Goal: Information Seeking & Learning: Learn about a topic

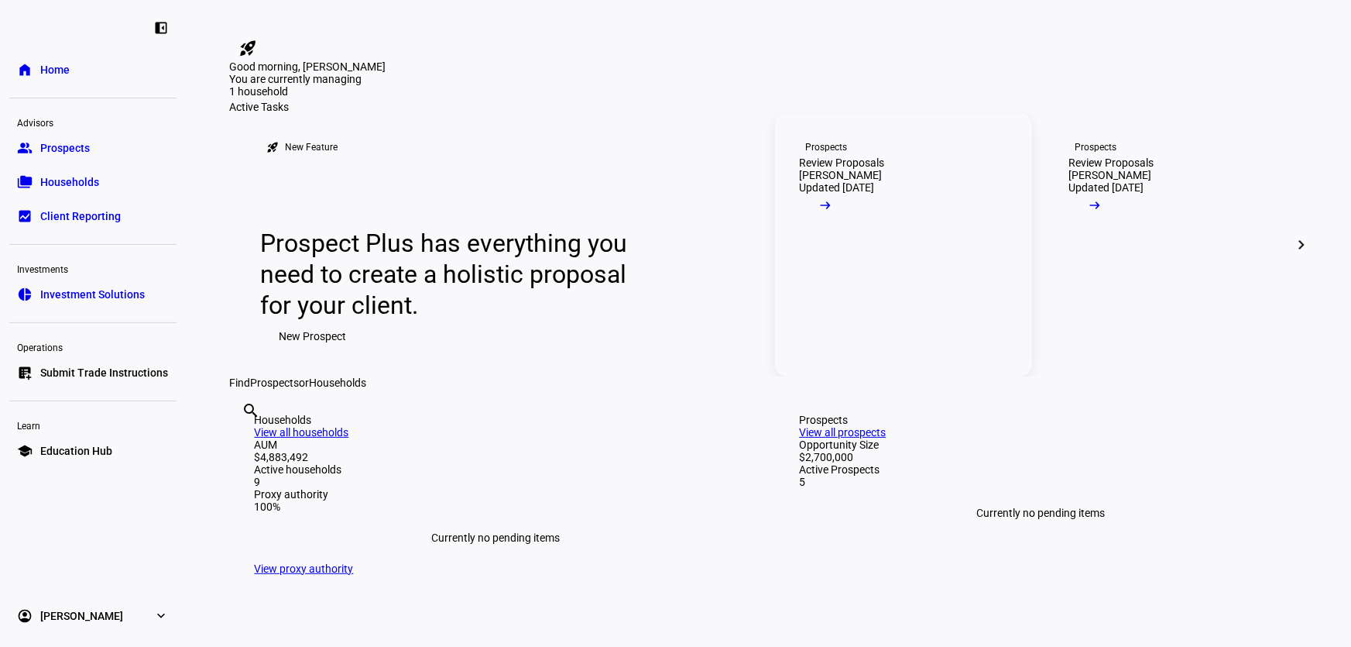
click at [857, 169] on div "Review Proposals" at bounding box center [842, 162] width 85 height 12
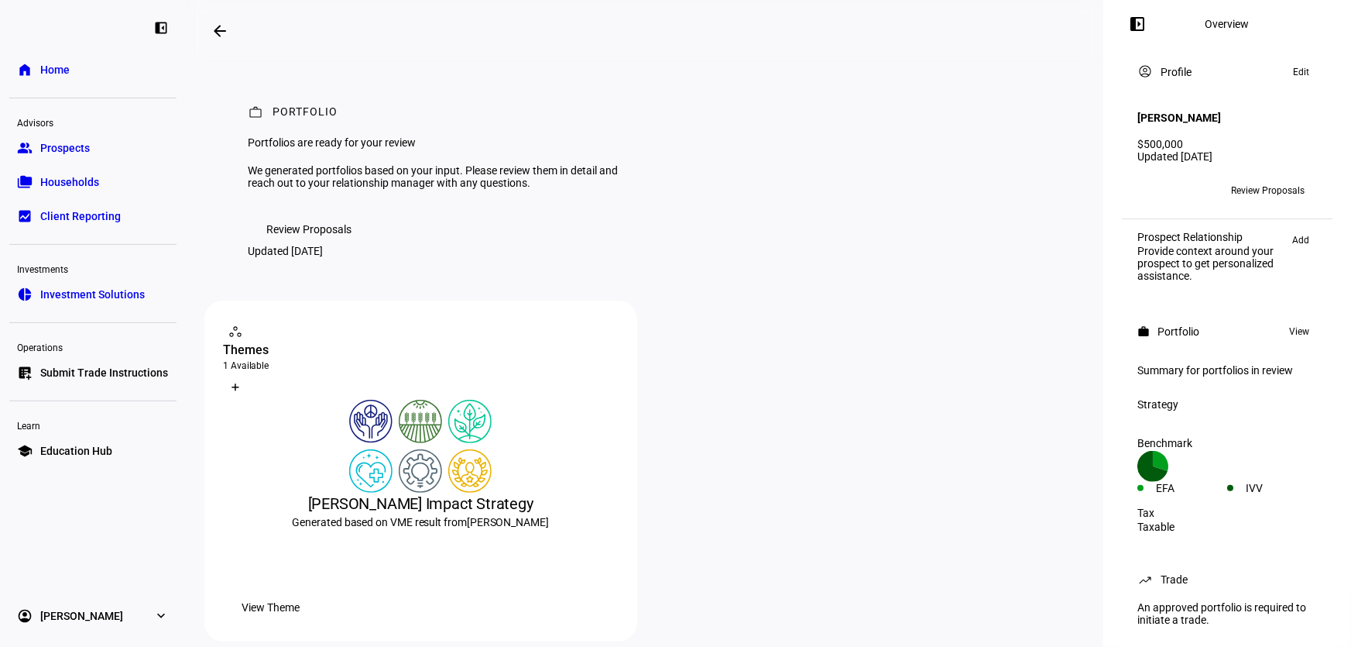
click at [332, 245] on span "Review Proposals" at bounding box center [308, 229] width 85 height 31
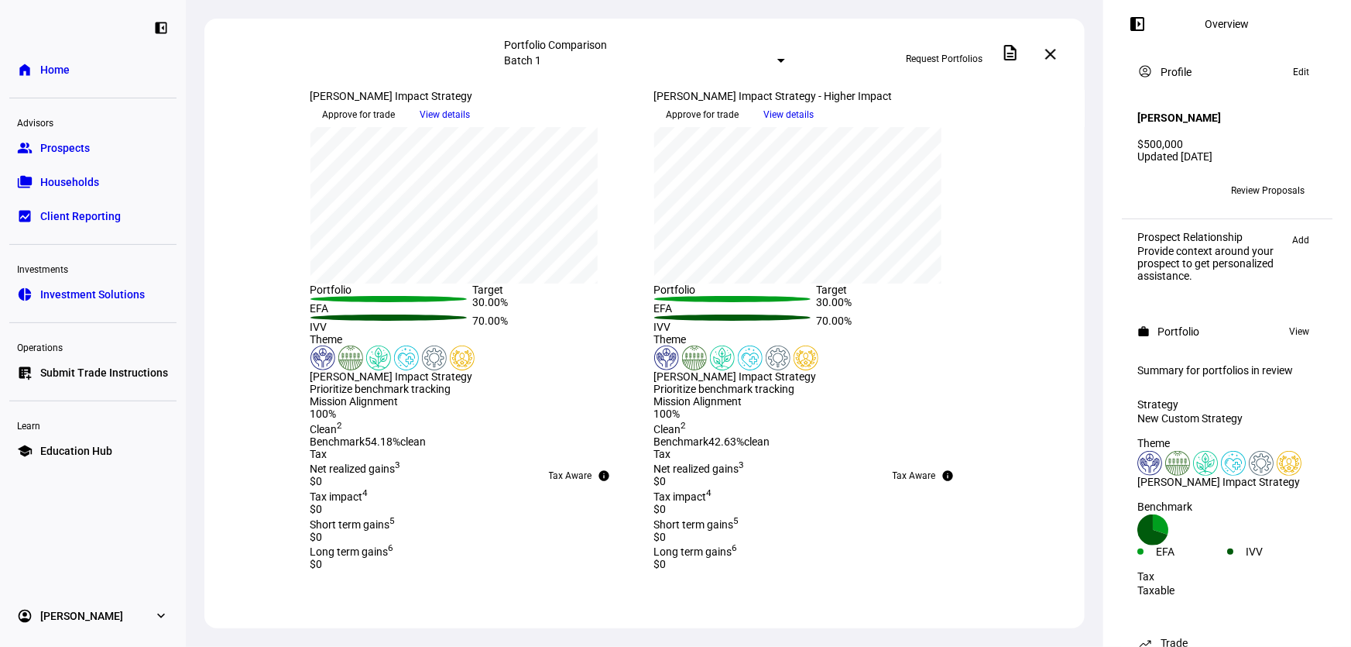
scroll to position [281, 0]
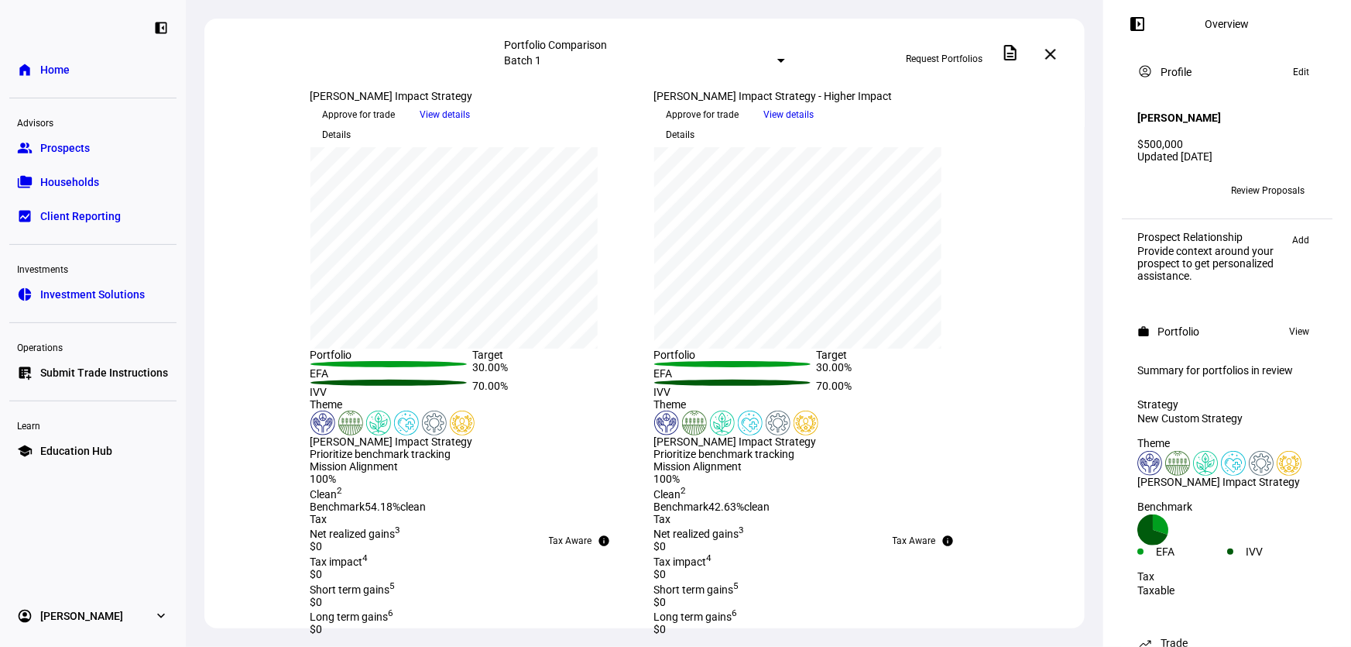
click at [471, 126] on span "View details" at bounding box center [446, 114] width 50 height 23
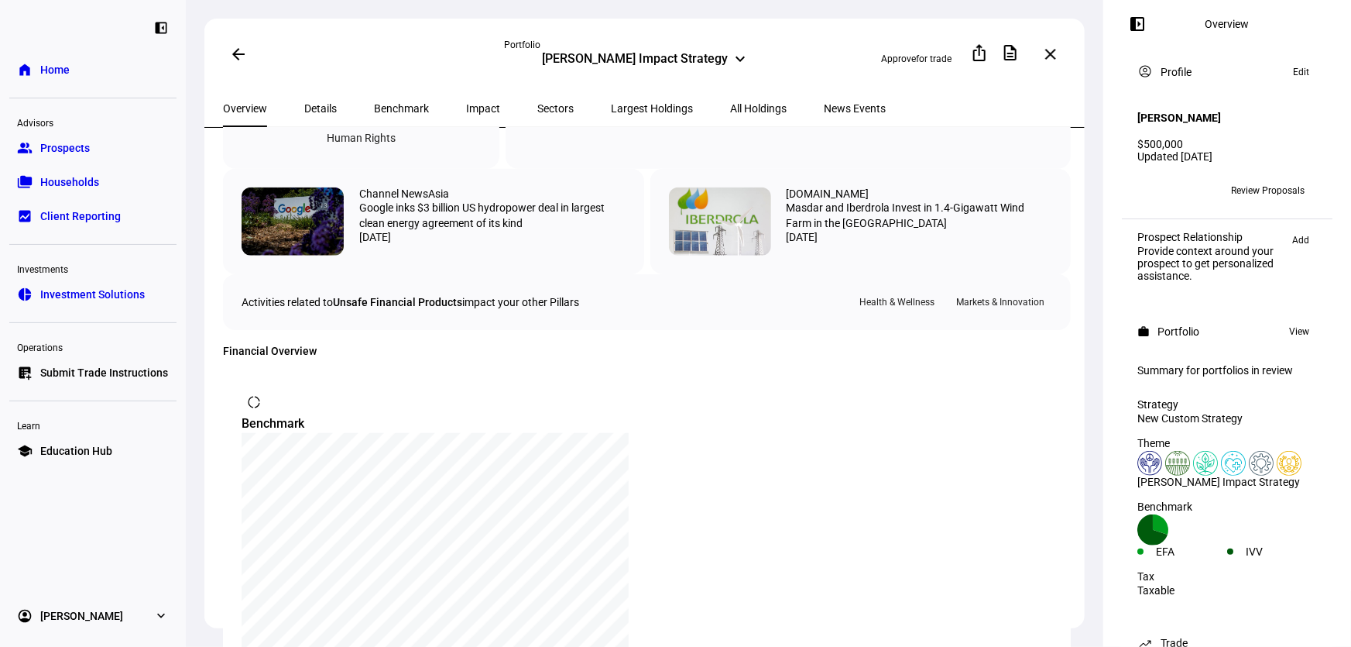
scroll to position [704, 0]
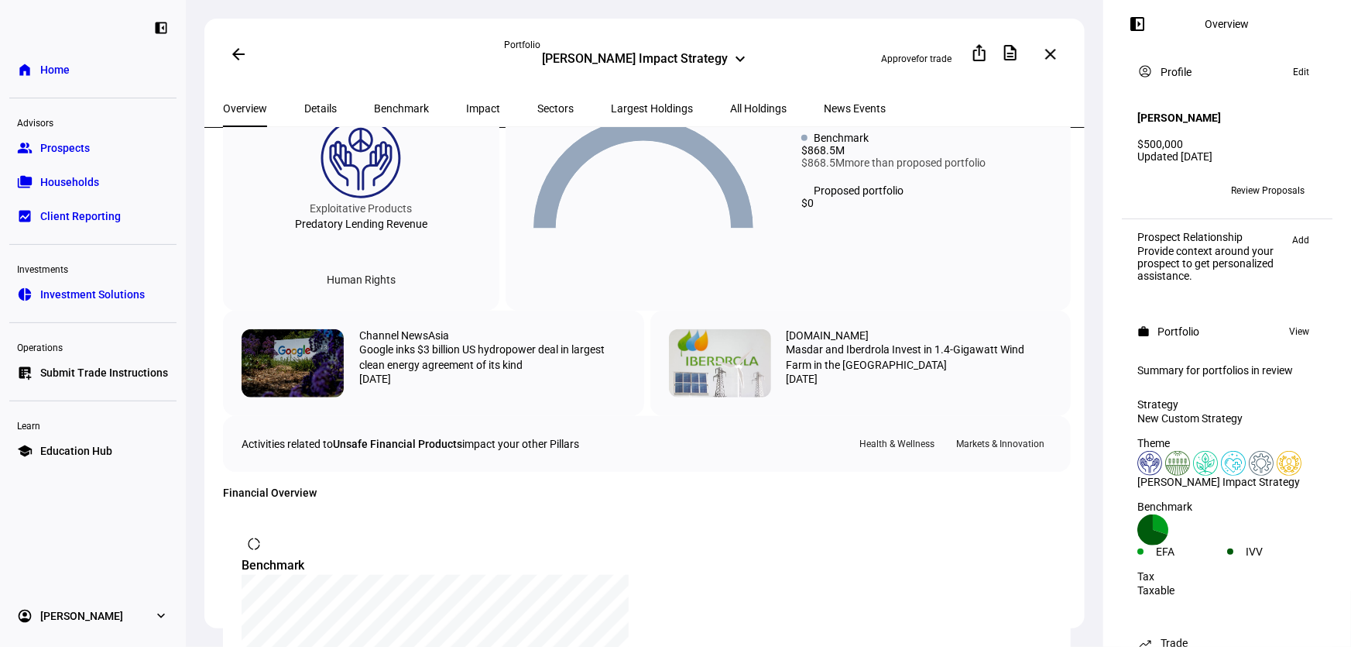
click at [730, 103] on span "All Holdings" at bounding box center [758, 108] width 57 height 11
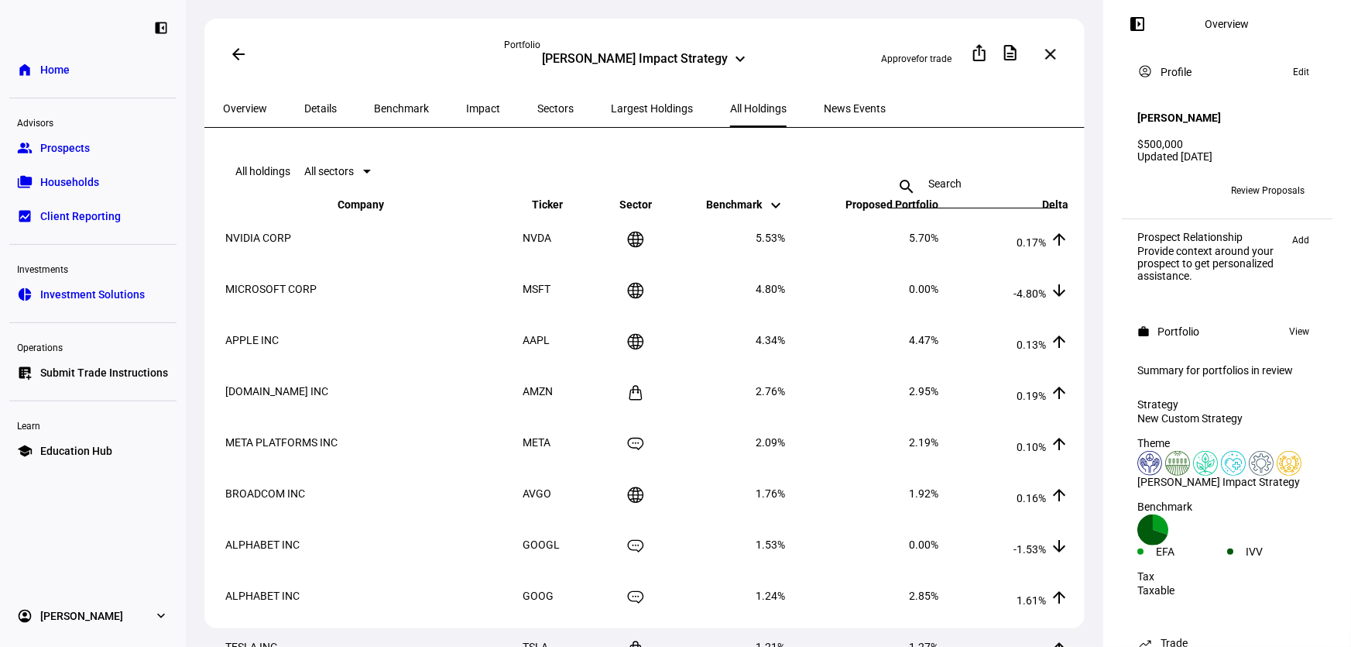
click at [611, 105] on span "Largest Holdings" at bounding box center [652, 108] width 82 height 11
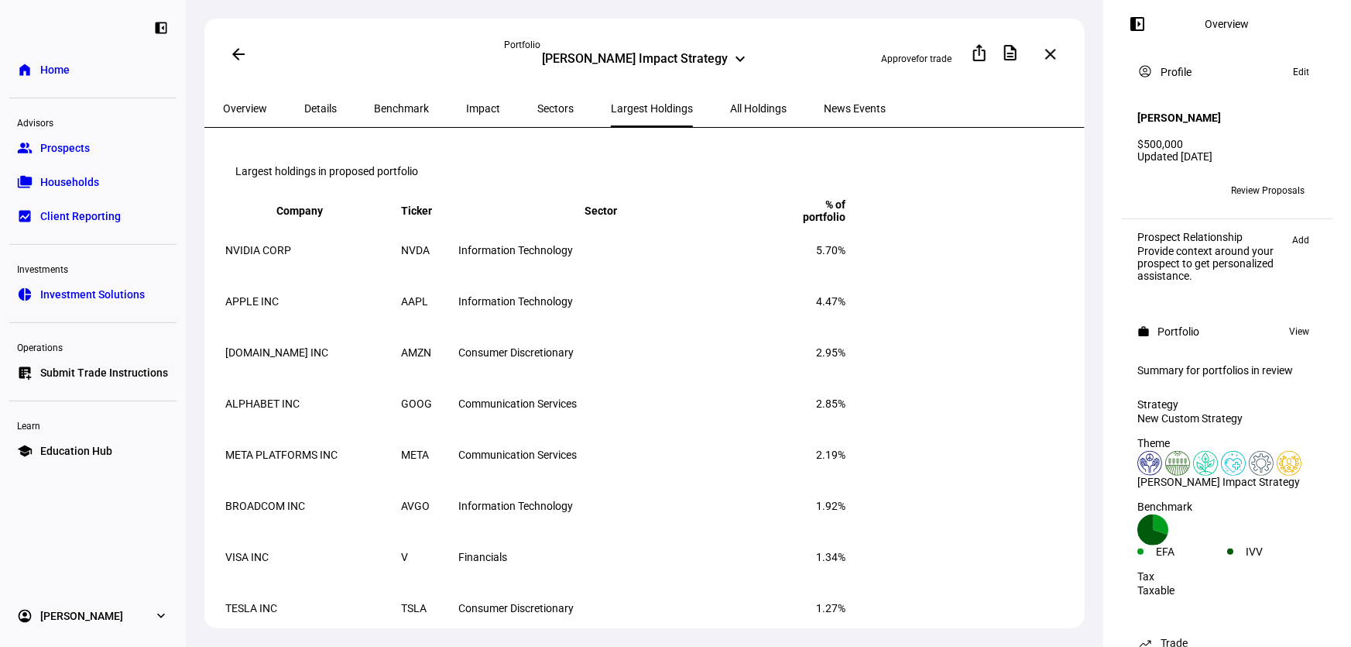
click at [273, 105] on div "Overview" at bounding box center [244, 108] width 81 height 37
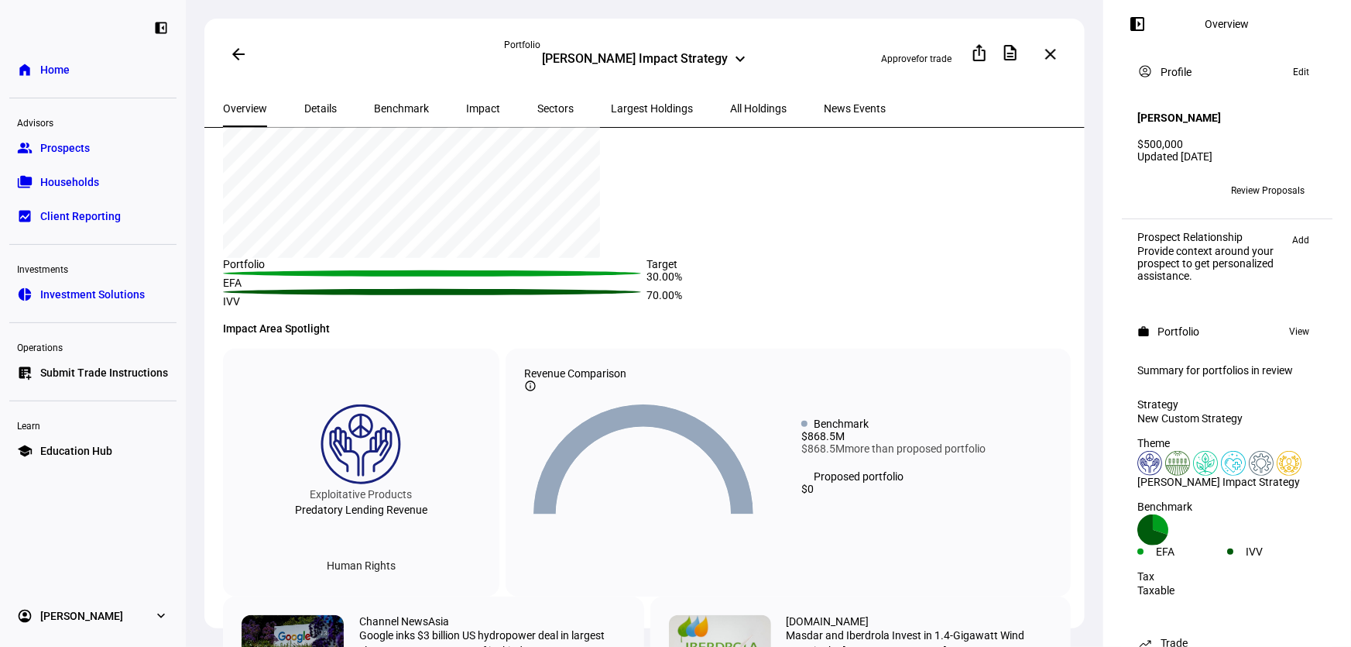
scroll to position [244, 0]
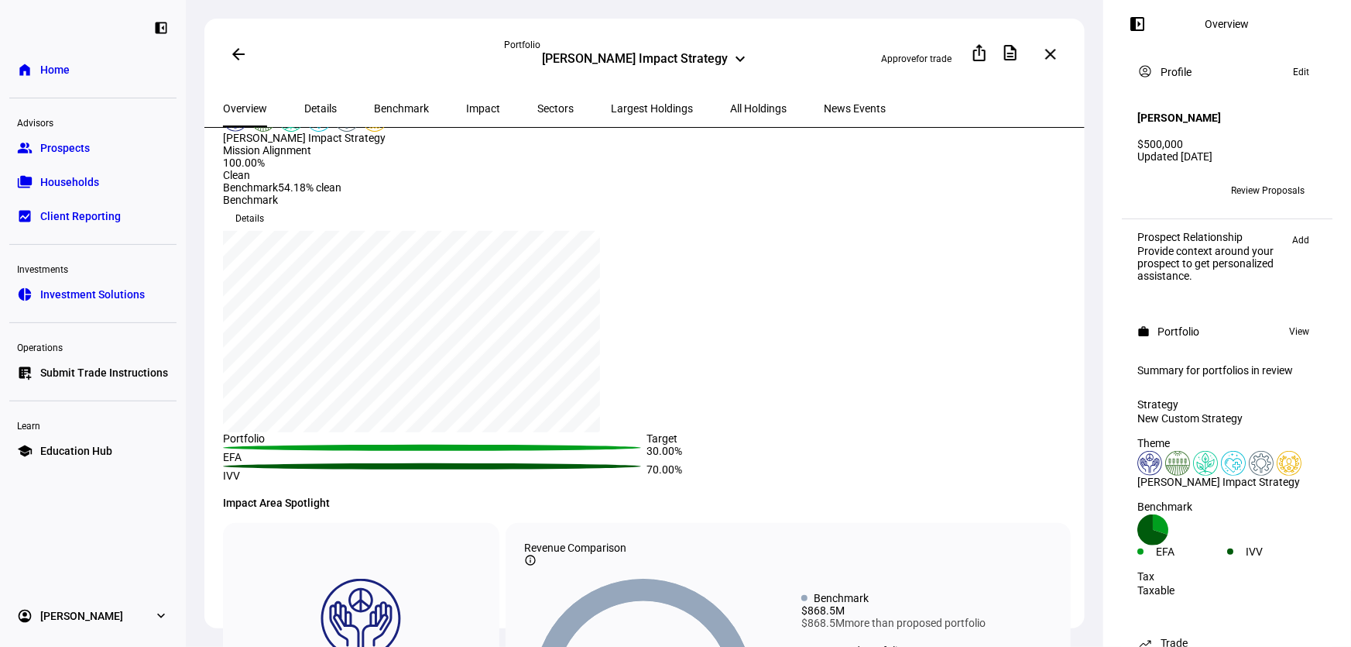
click at [307, 108] on span "Details" at bounding box center [320, 108] width 33 height 11
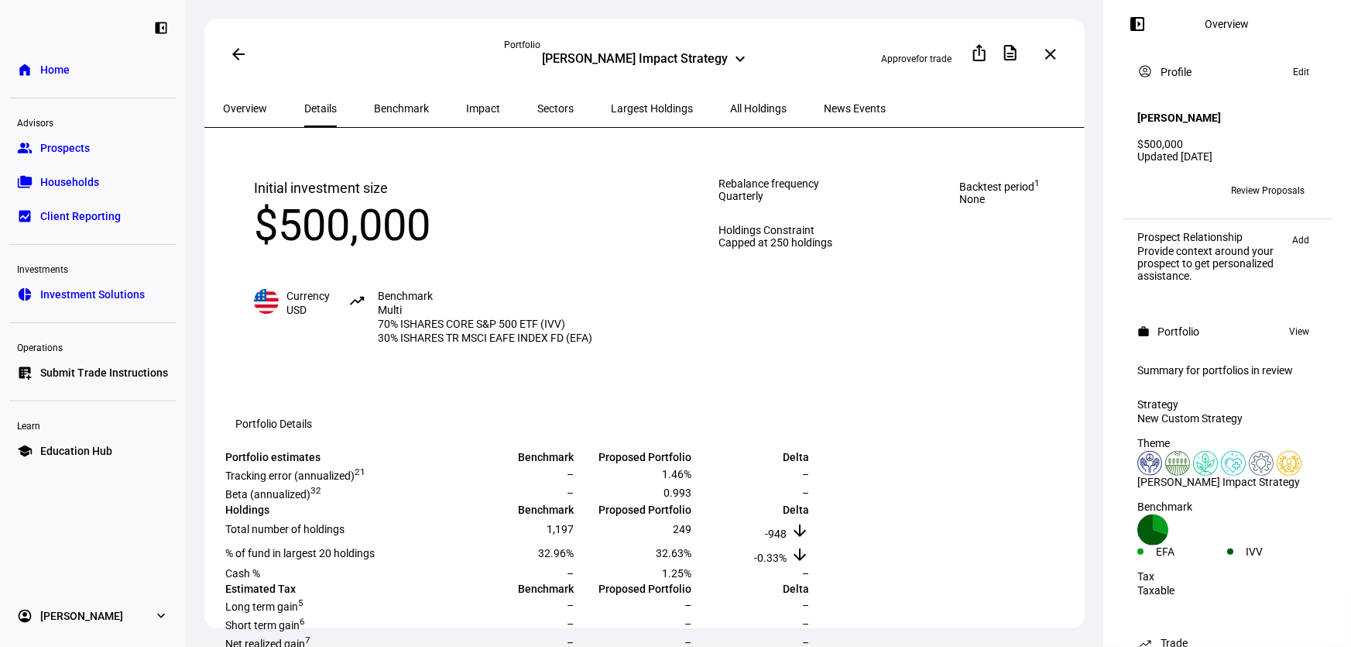
drag, startPoint x: 877, startPoint y: 274, endPoint x: 669, endPoint y: 280, distance: 208.4
click at [689, 280] on div "Rebalance frequency Quarterly Holdings Constraint Capped at 250 holdings" at bounding box center [777, 260] width 176 height 229
click at [812, 249] on span "Capped at 250 holdings" at bounding box center [776, 242] width 114 height 12
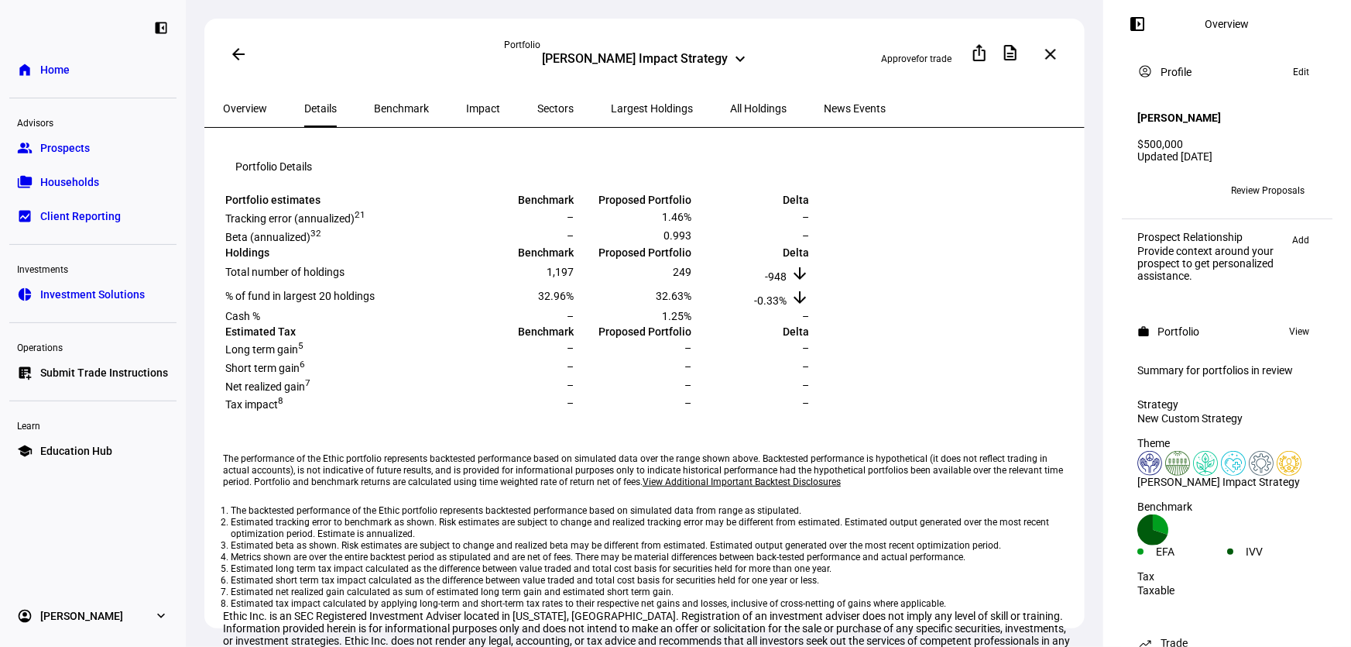
scroll to position [281, 0]
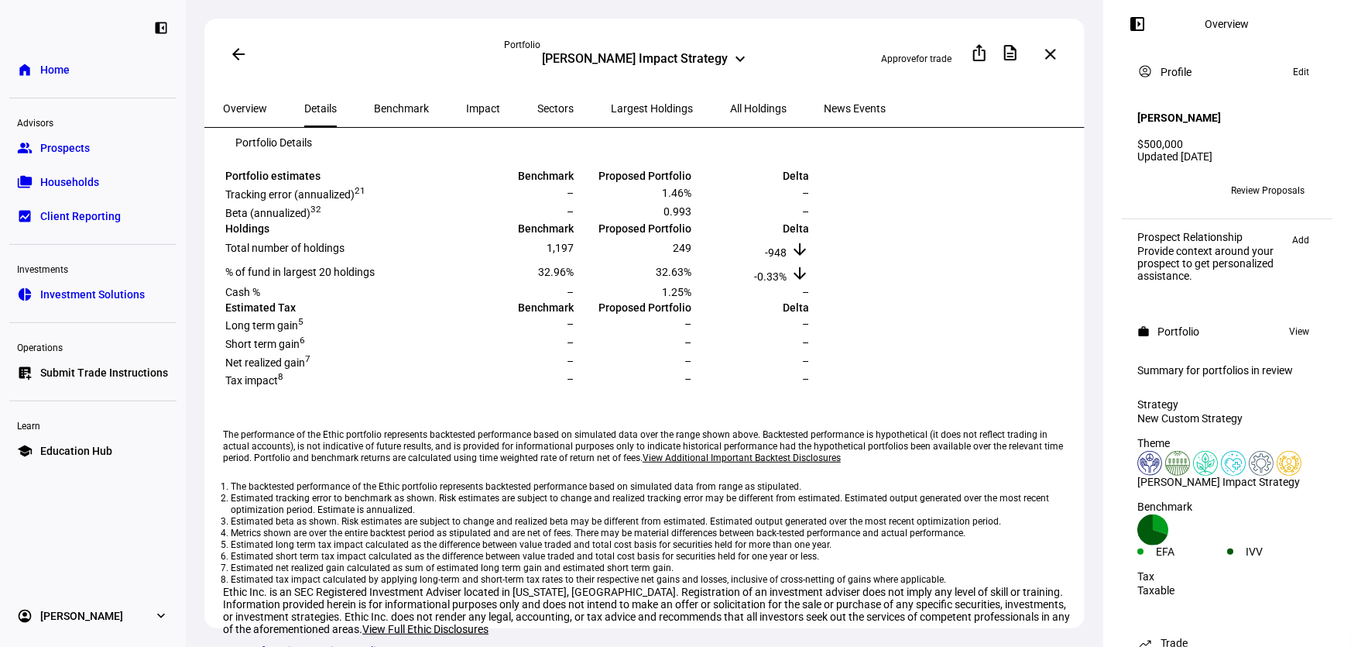
drag, startPoint x: 866, startPoint y: 342, endPoint x: 922, endPoint y: 352, distance: 57.4
click at [810, 259] on tr "Total number of holdings 1,197 249 -948 arrow_downward" at bounding box center [518, 248] width 586 height 22
click at [810, 259] on td "-948 arrow_downward" at bounding box center [752, 248] width 116 height 22
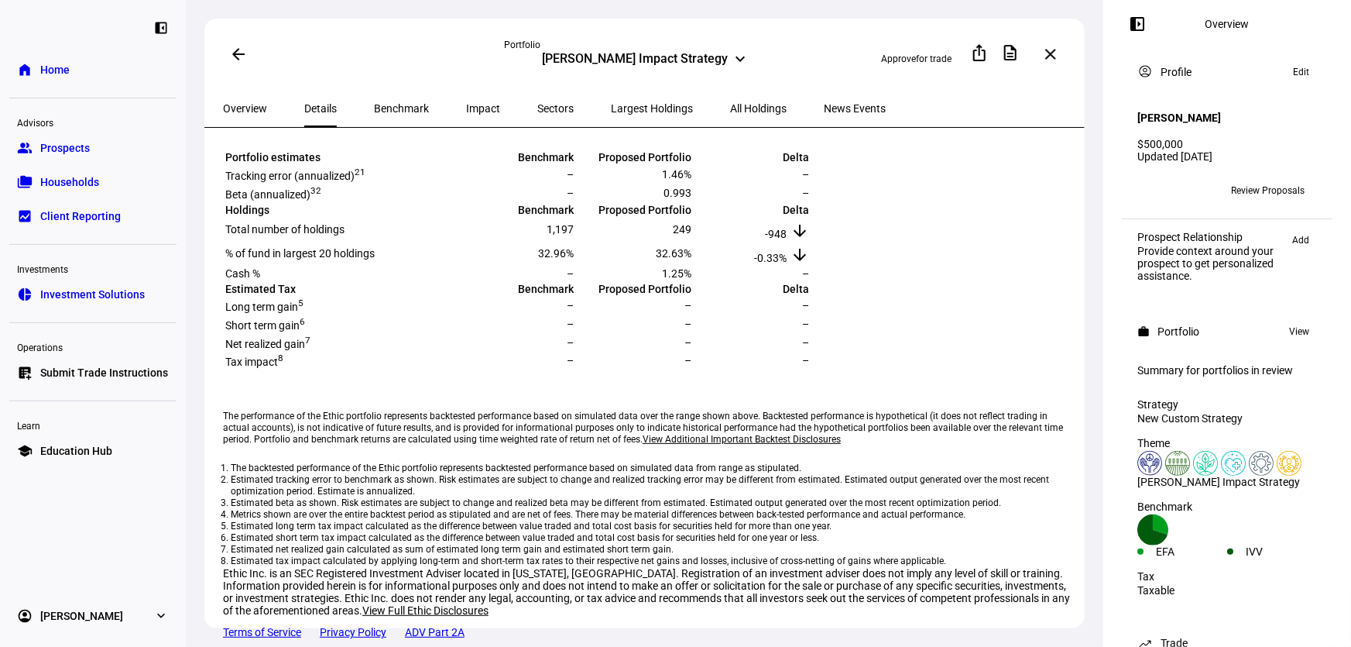
scroll to position [352, 0]
drag, startPoint x: 719, startPoint y: 310, endPoint x: 636, endPoint y: 310, distance: 83.6
click at [575, 265] on td "32.96%" at bounding box center [516, 253] width 116 height 22
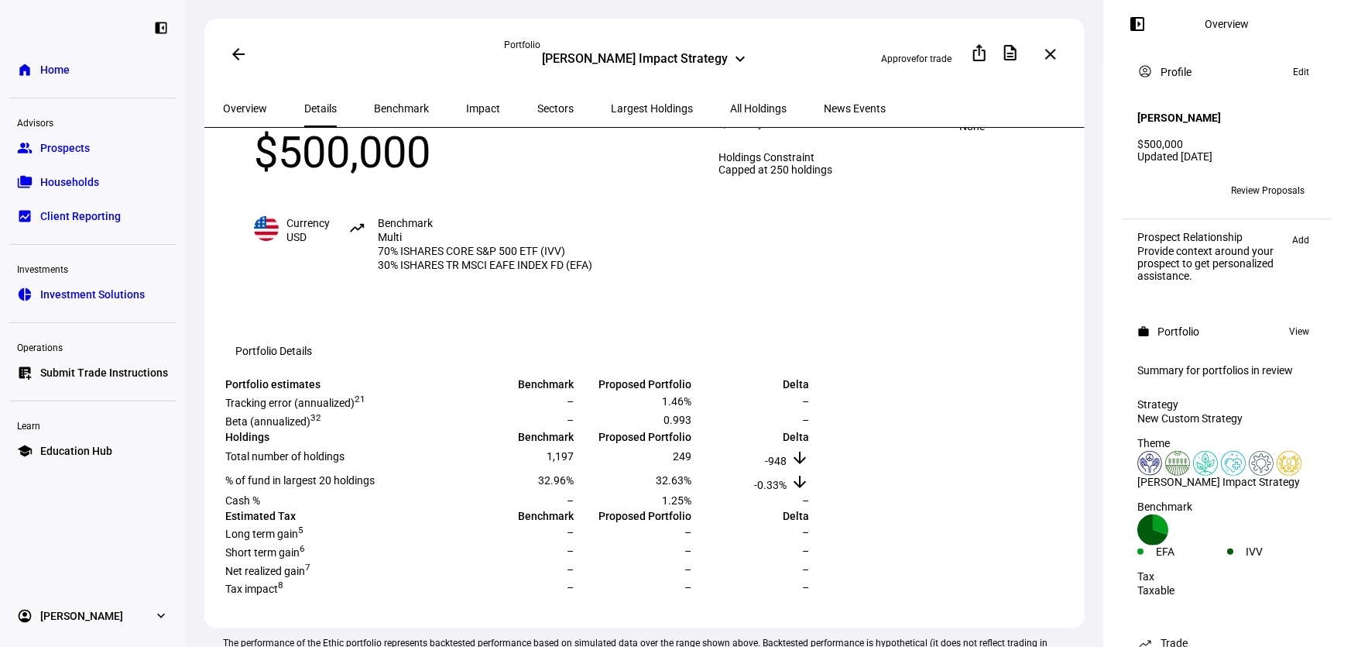
scroll to position [0, 0]
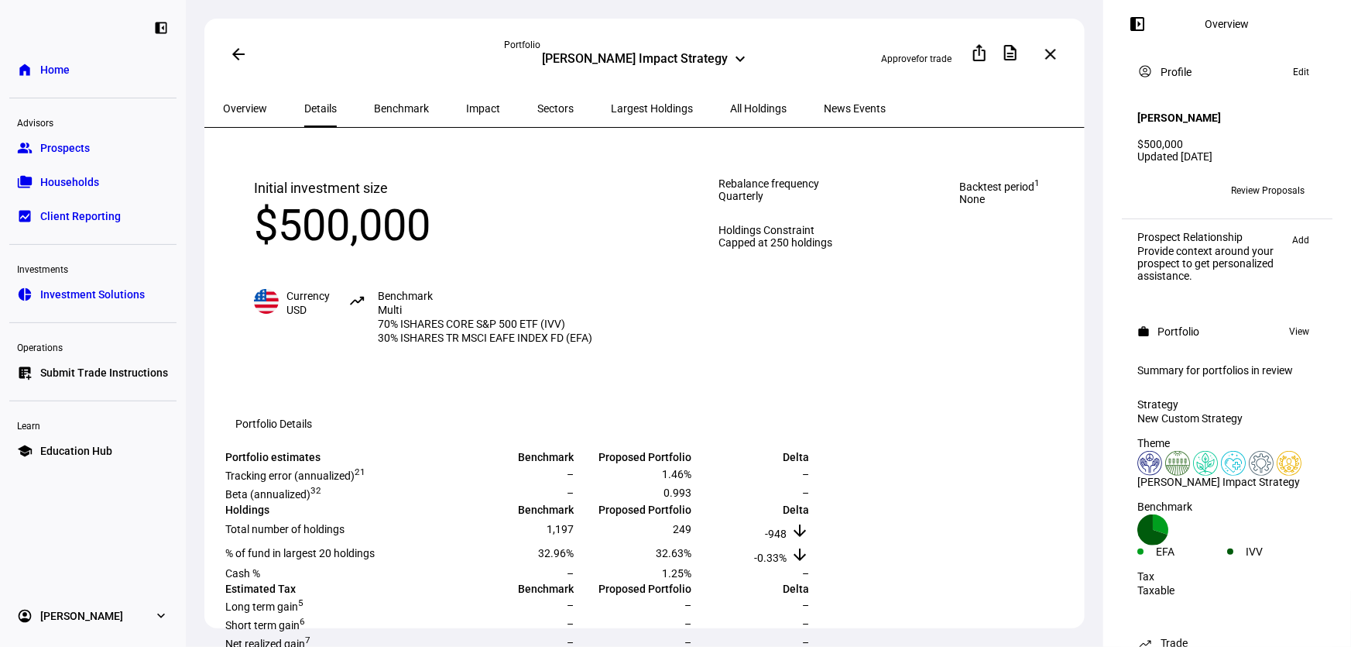
click at [379, 113] on span "Benchmark" at bounding box center [401, 108] width 55 height 37
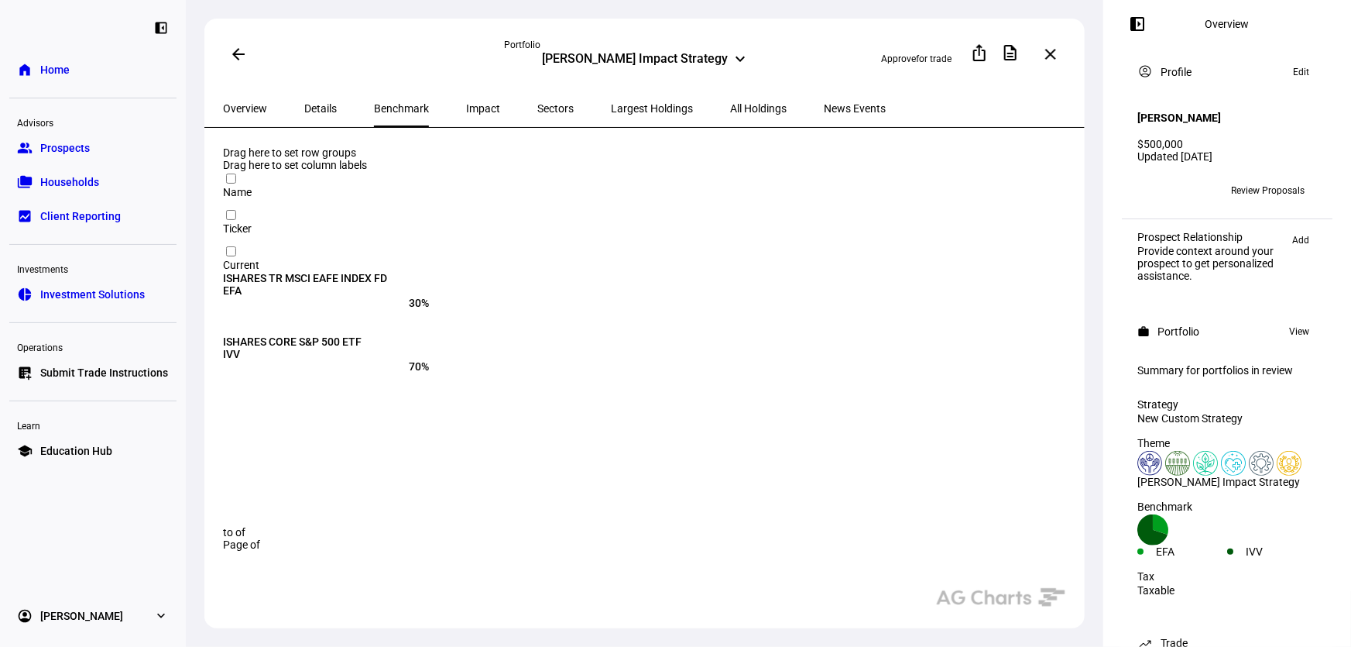
click at [466, 108] on span "Impact" at bounding box center [483, 108] width 34 height 11
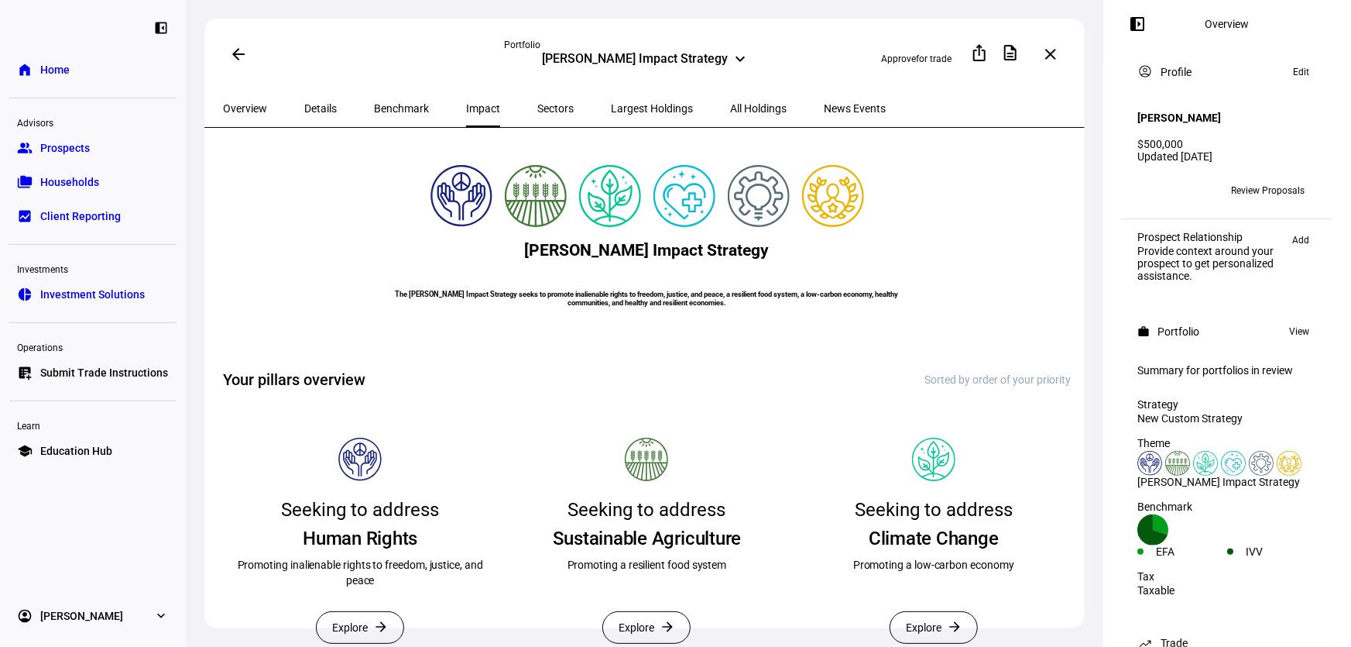
click at [537, 108] on span "Sectors" at bounding box center [555, 108] width 36 height 11
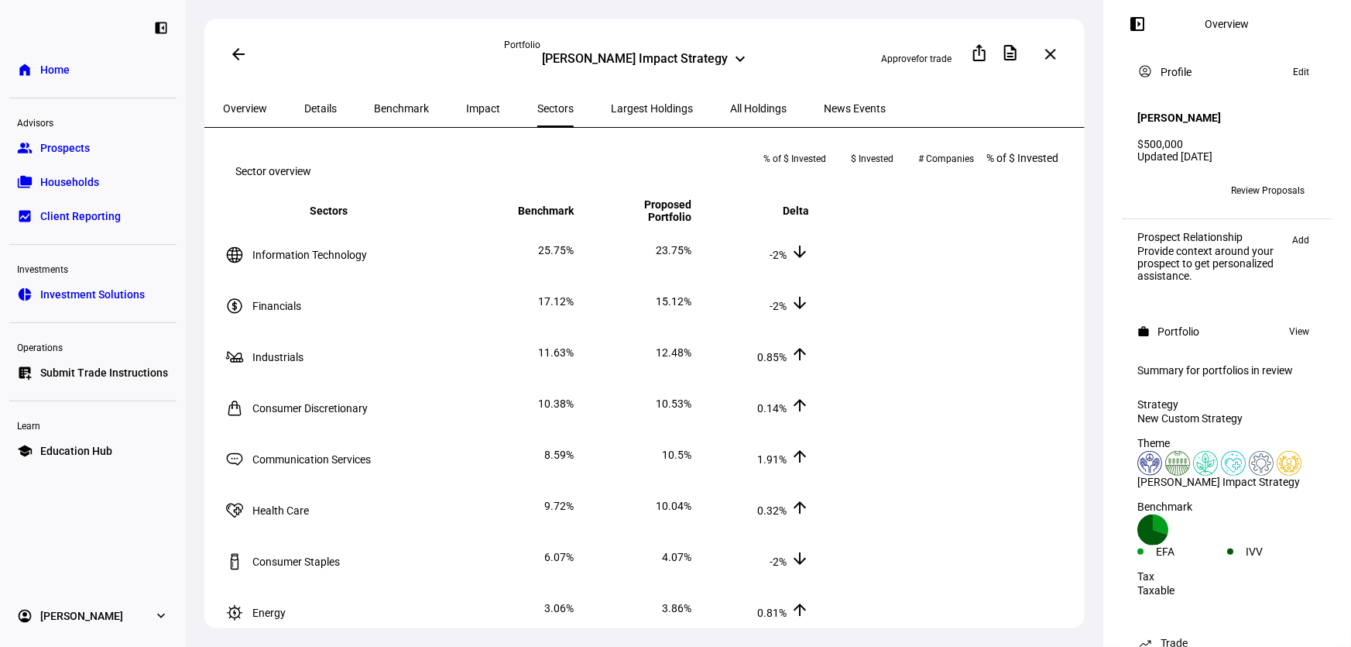
click at [611, 103] on span "Largest Holdings" at bounding box center [652, 108] width 82 height 11
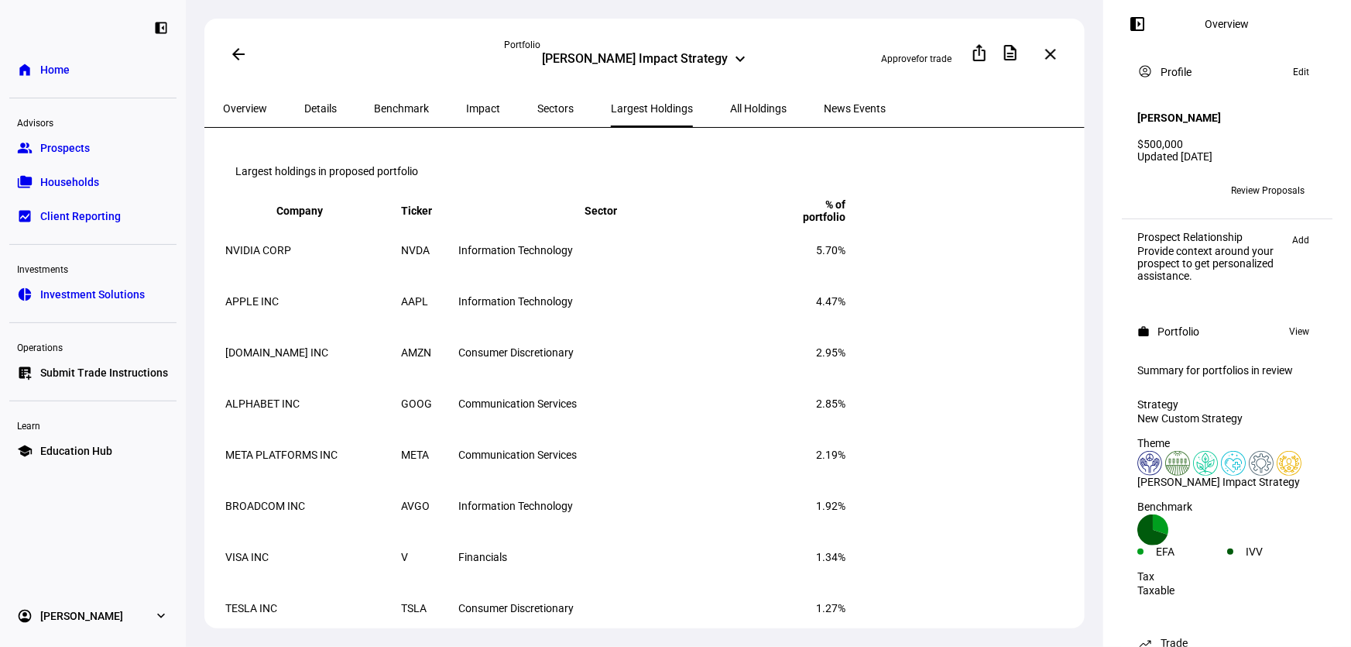
click at [730, 103] on span "All Holdings" at bounding box center [758, 108] width 57 height 11
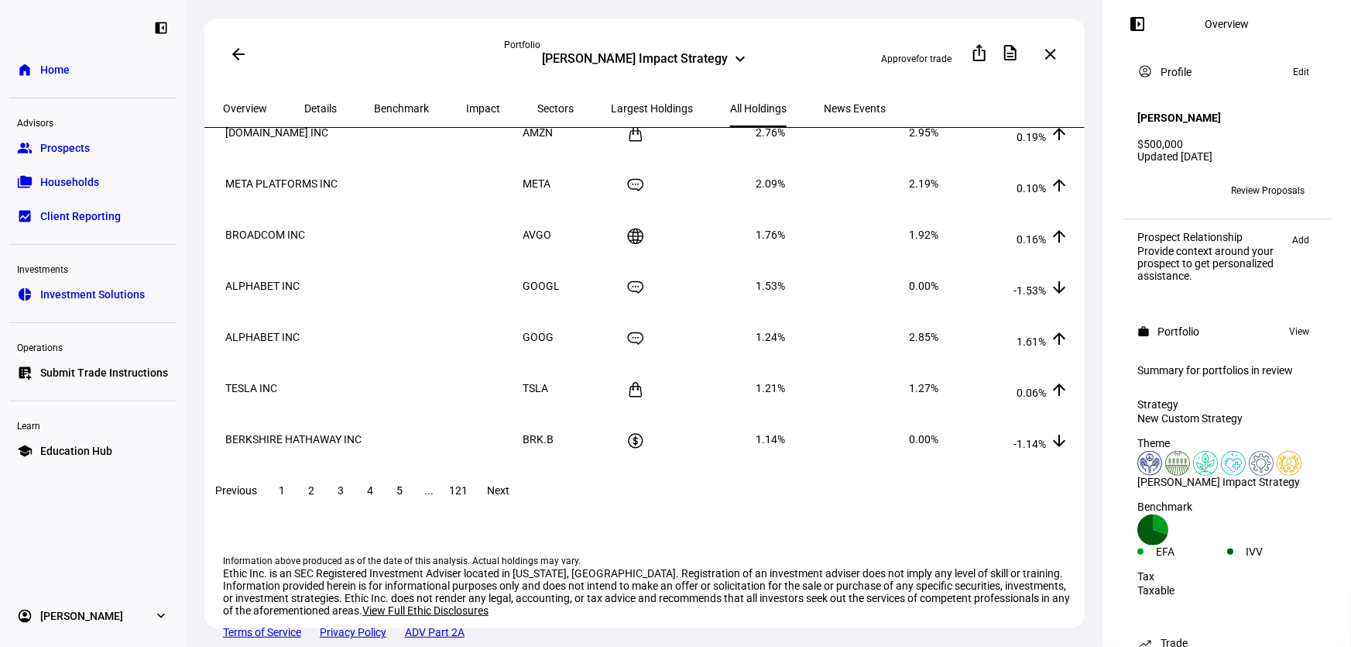
scroll to position [333, 0]
click at [325, 472] on span at bounding box center [311, 490] width 28 height 37
click at [355, 472] on span at bounding box center [341, 490] width 28 height 37
click at [373, 484] on span "4" at bounding box center [370, 490] width 6 height 12
click at [403, 484] on span "5" at bounding box center [400, 490] width 6 height 12
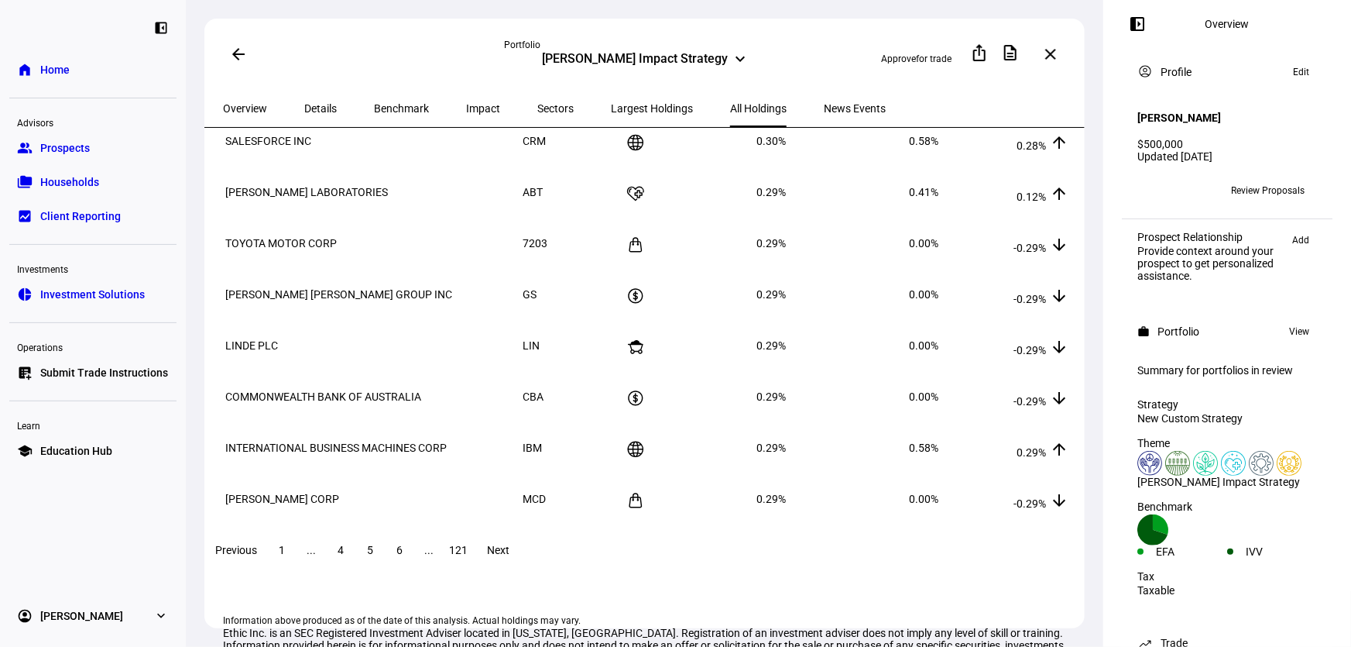
scroll to position [281, 0]
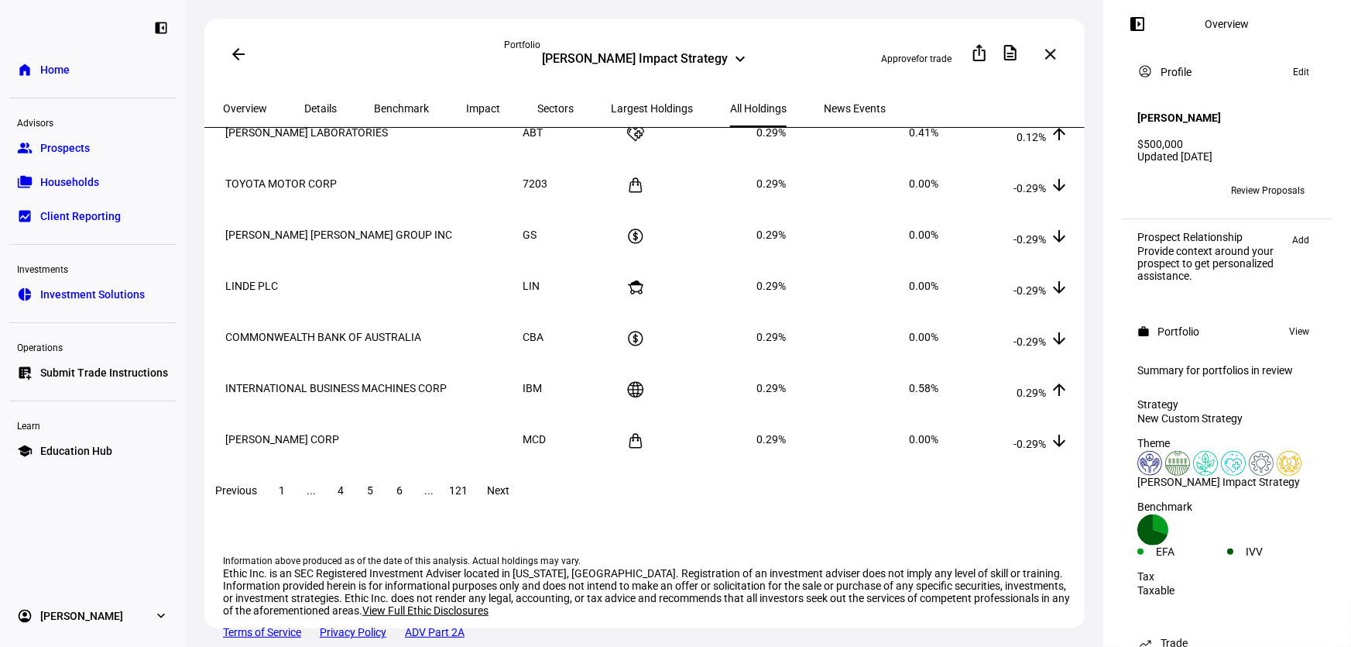
click at [414, 483] on span at bounding box center [400, 490] width 28 height 37
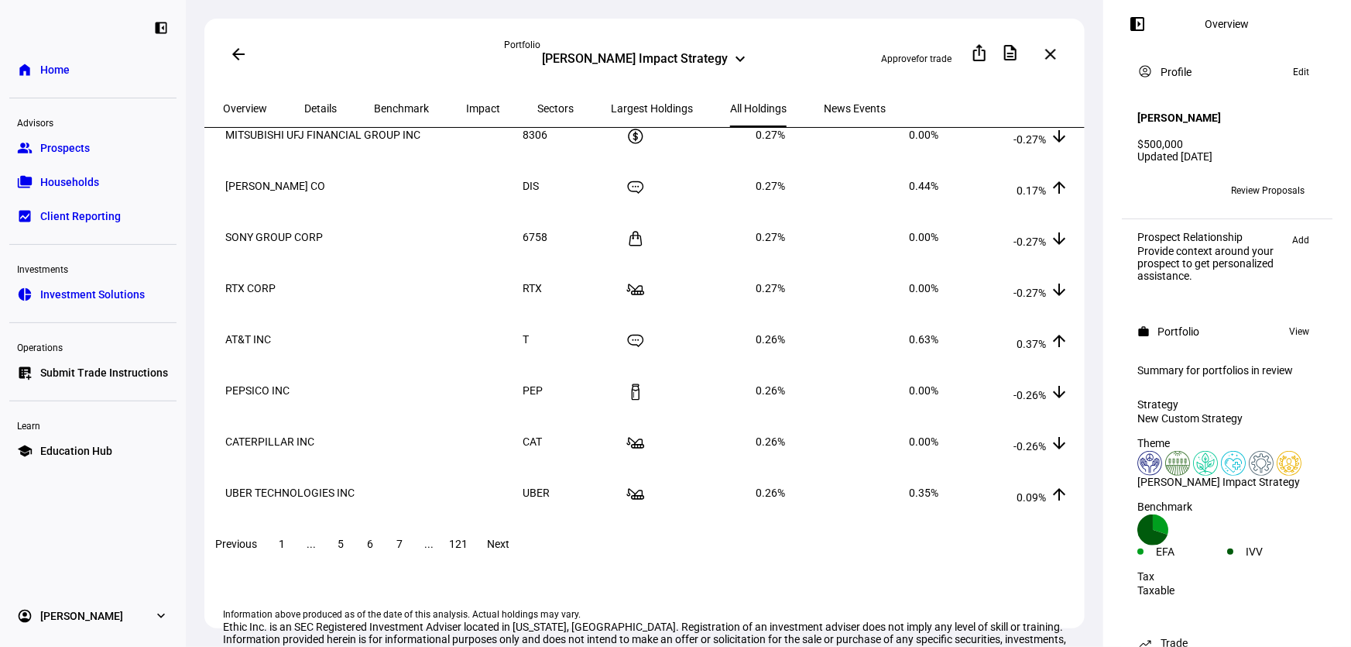
scroll to position [211, 0]
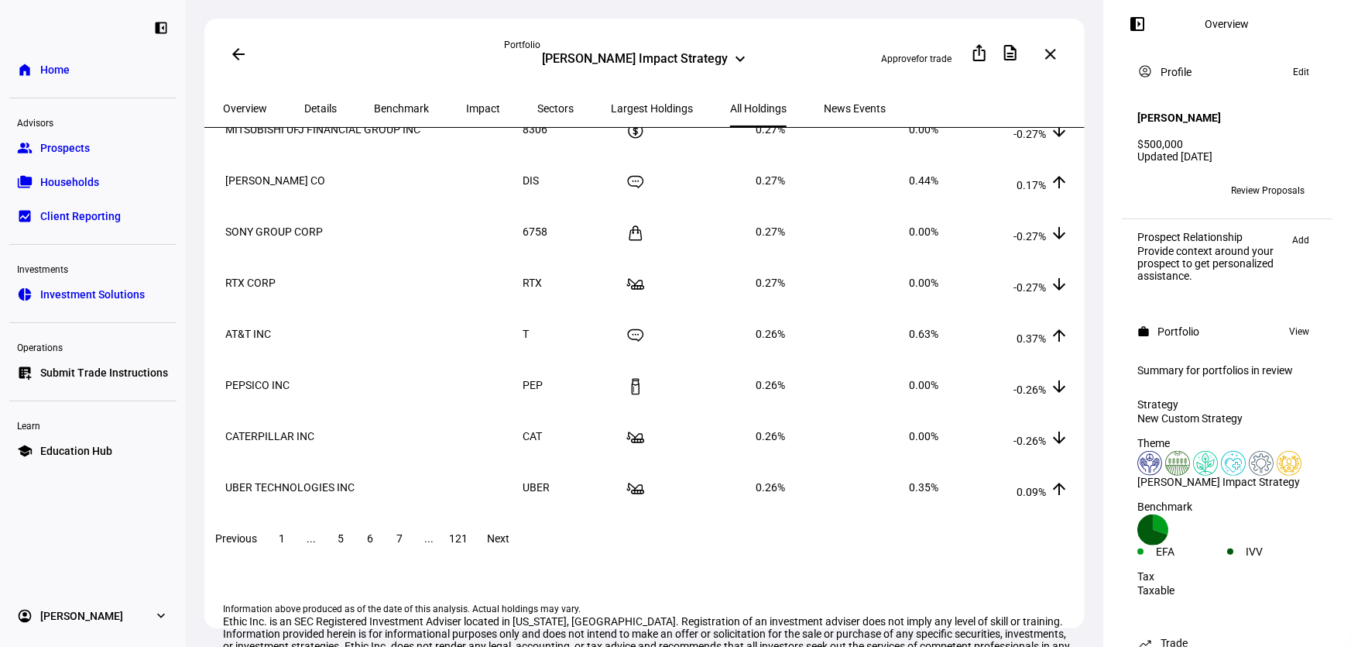
click at [344, 544] on span "5" at bounding box center [341, 538] width 6 height 12
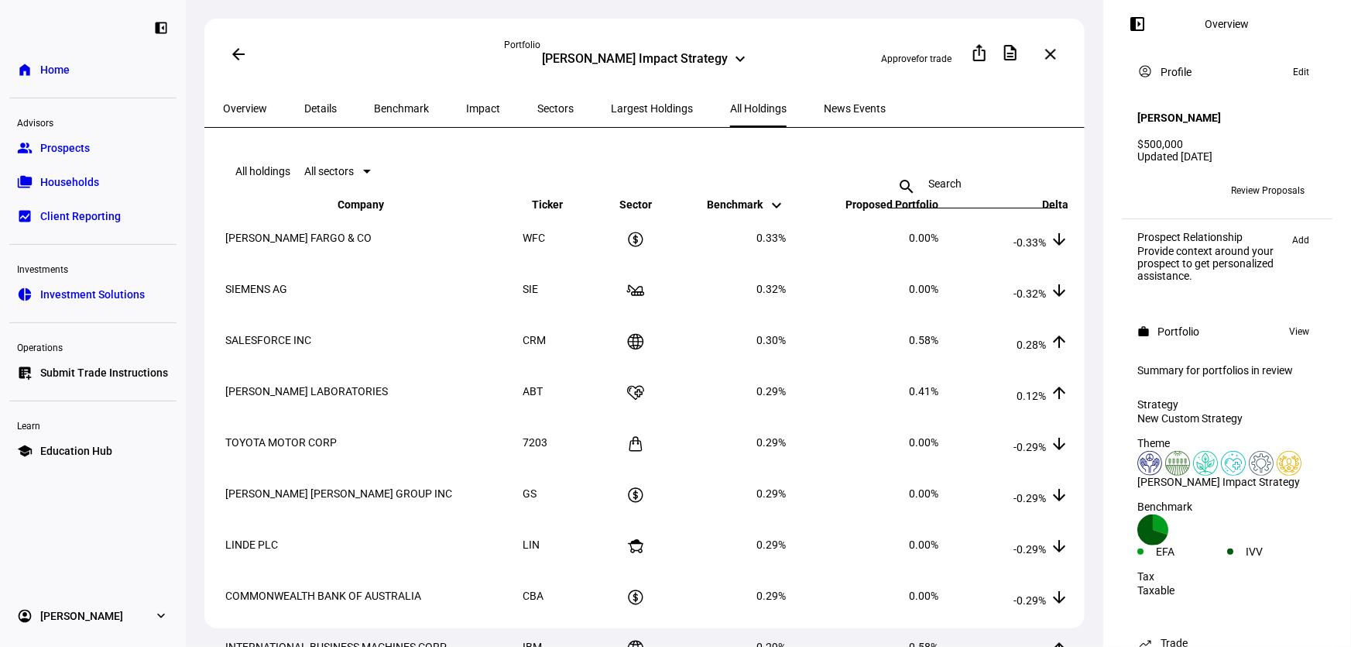
scroll to position [0, 0]
click at [260, 107] on span "Overview" at bounding box center [245, 108] width 44 height 11
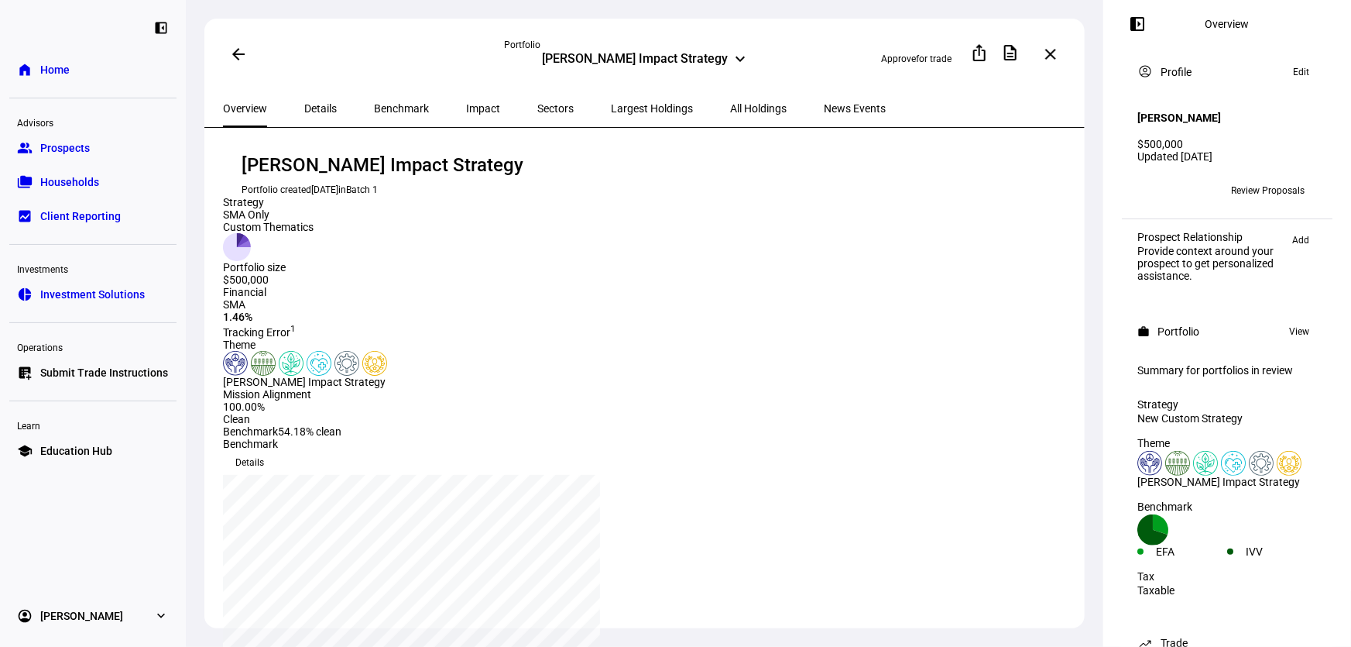
click at [314, 105] on span "Details" at bounding box center [320, 108] width 33 height 11
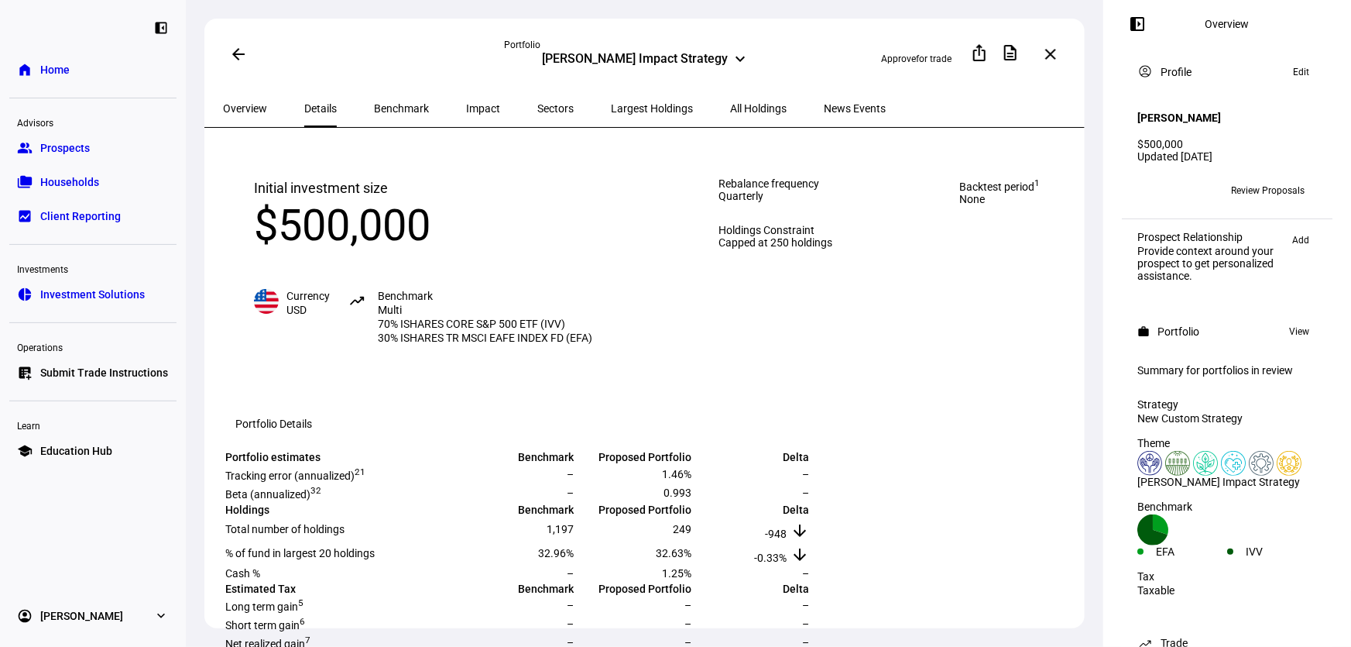
click at [355, 101] on div "Benchmark" at bounding box center [401, 108] width 92 height 37
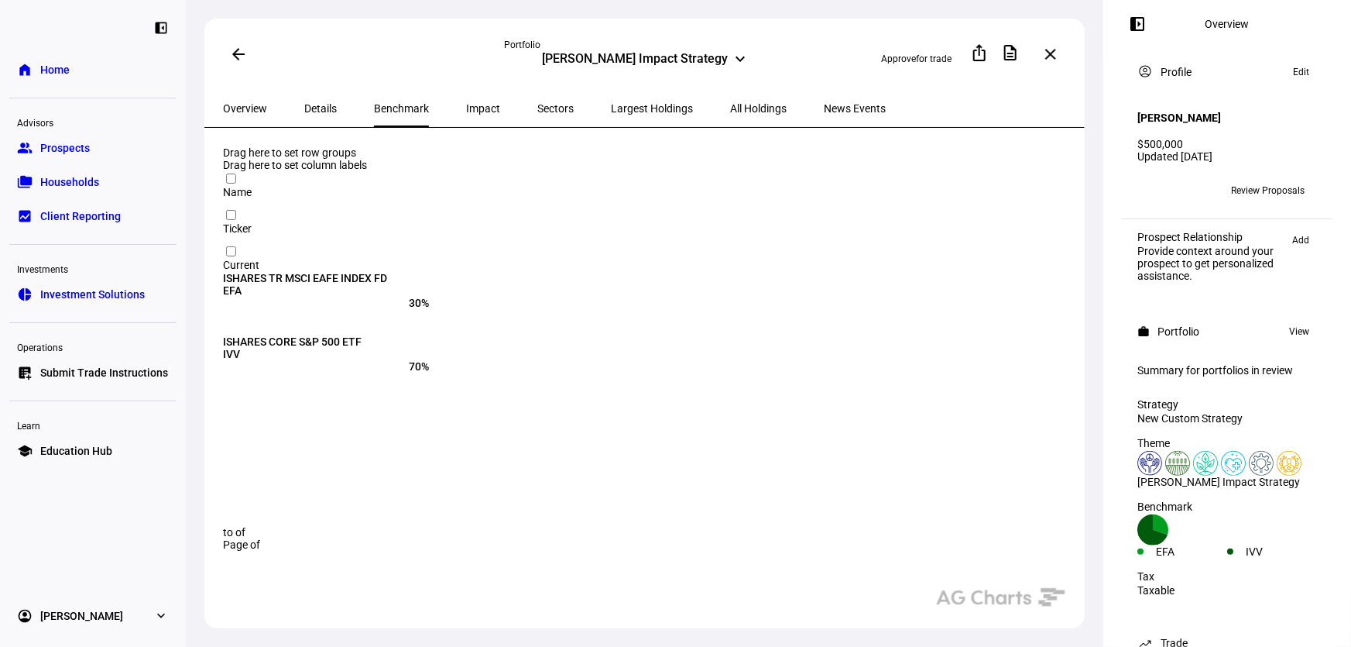
click at [537, 105] on span "Sectors" at bounding box center [555, 108] width 36 height 11
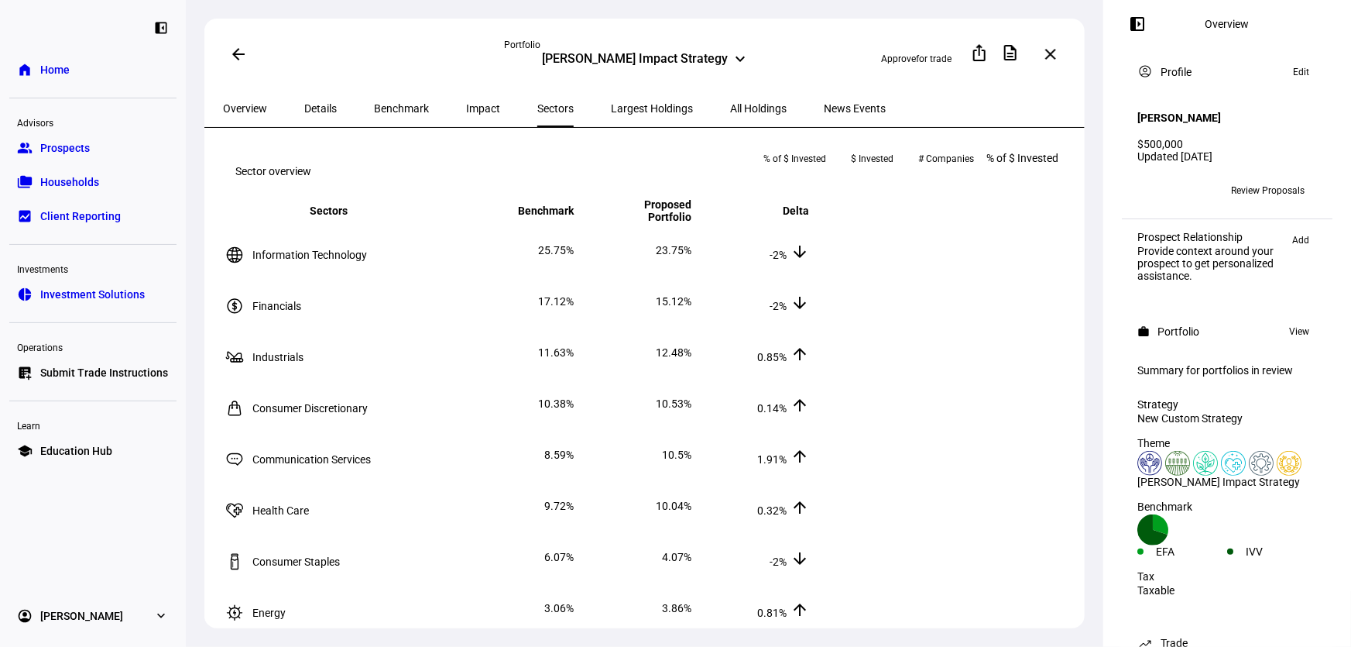
click at [466, 103] on span "Impact" at bounding box center [483, 108] width 34 height 11
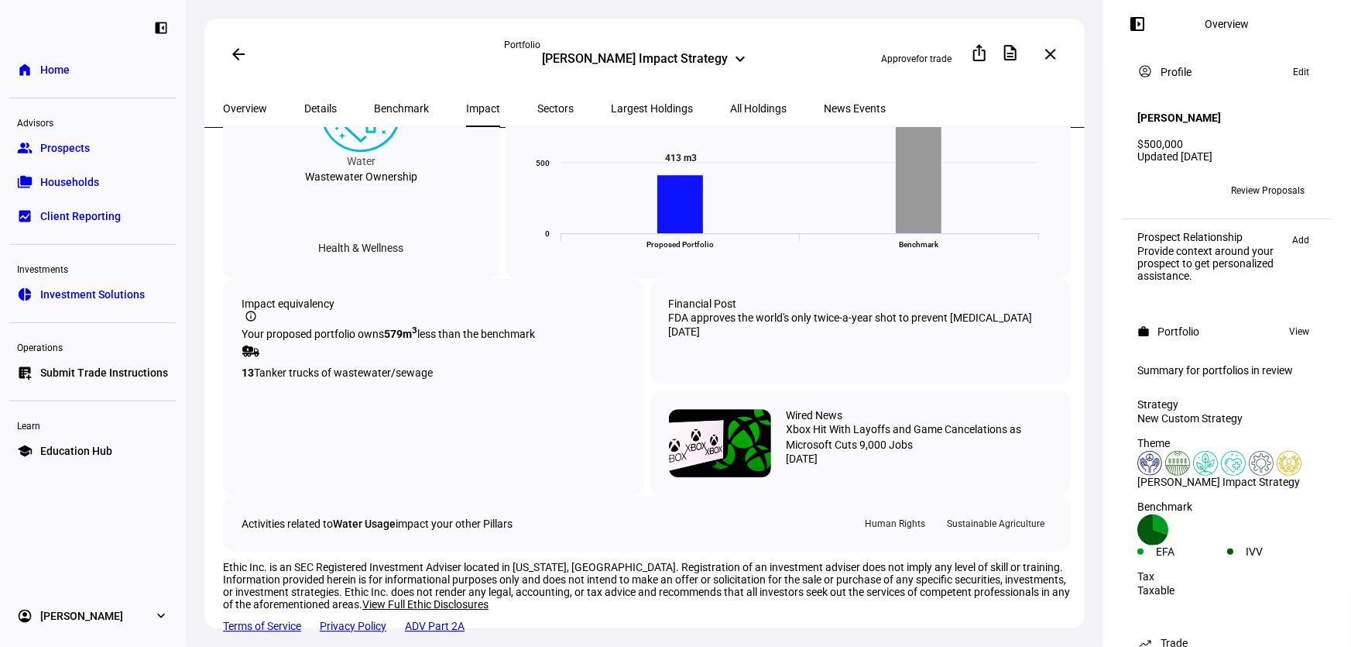
scroll to position [2787, 0]
